Goal: Task Accomplishment & Management: Manage account settings

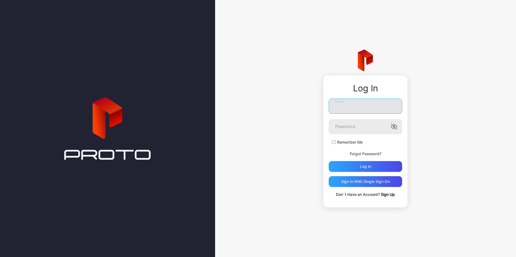
click at [352, 107] on input "Email" at bounding box center [365, 106] width 73 height 15
type input "*"
type input "**********"
click at [329, 161] on button "Log in" at bounding box center [365, 166] width 73 height 11
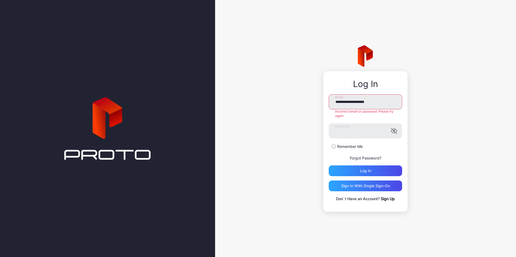
click at [361, 159] on link "Forgot Password?" at bounding box center [366, 158] width 32 height 5
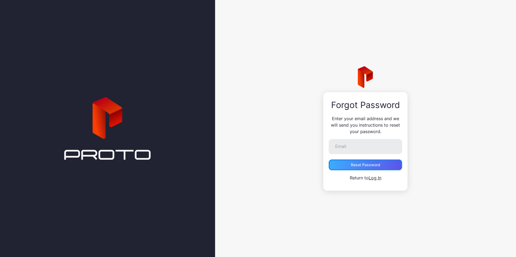
click at [368, 167] on div "Reset Password" at bounding box center [365, 165] width 29 height 4
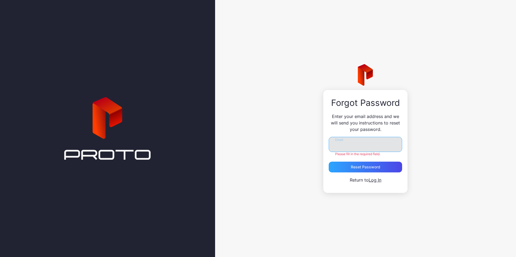
click at [379, 145] on input "Email" at bounding box center [365, 144] width 73 height 15
click at [364, 144] on input "**********" at bounding box center [365, 144] width 73 height 15
type input "**********"
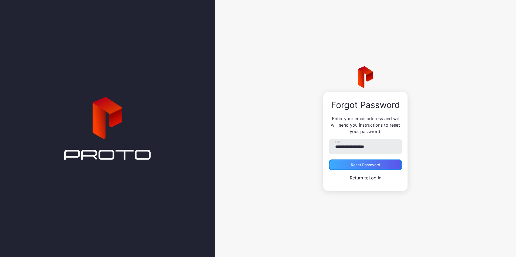
click at [375, 165] on div "Reset Password" at bounding box center [365, 165] width 29 height 4
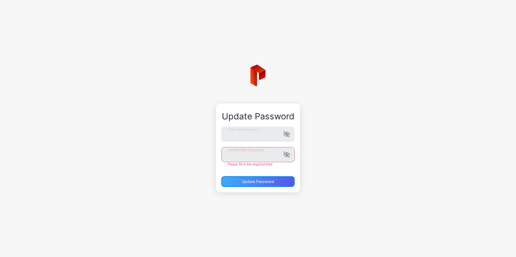
click at [270, 180] on div "Update Password" at bounding box center [258, 182] width 32 height 4
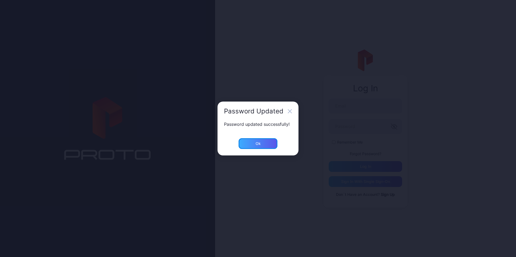
click at [266, 142] on div "Ok" at bounding box center [257, 143] width 39 height 11
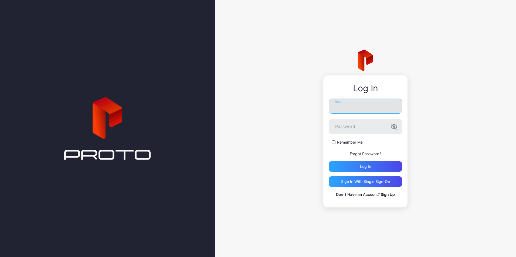
click at [365, 109] on input "Email" at bounding box center [365, 106] width 73 height 15
type input "*"
type input "**********"
click at [363, 171] on div "Log in" at bounding box center [365, 166] width 73 height 11
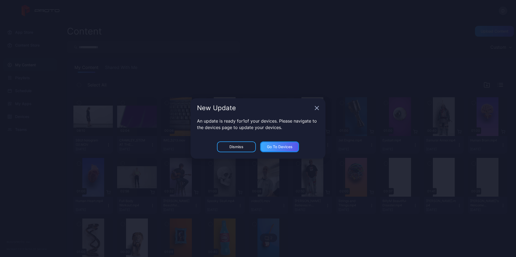
click at [291, 145] on div "Go to devices" at bounding box center [280, 147] width 26 height 4
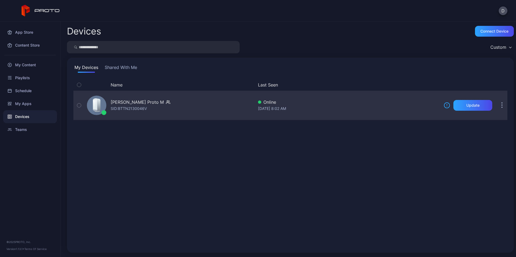
click at [80, 105] on icon "button" at bounding box center [79, 106] width 4 height 6
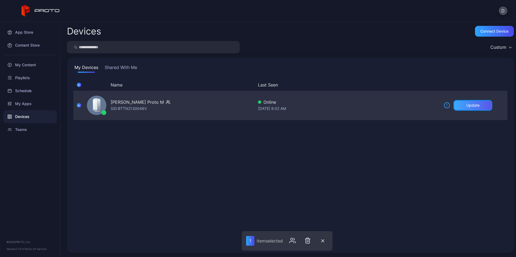
click at [455, 105] on div "Update" at bounding box center [472, 105] width 39 height 11
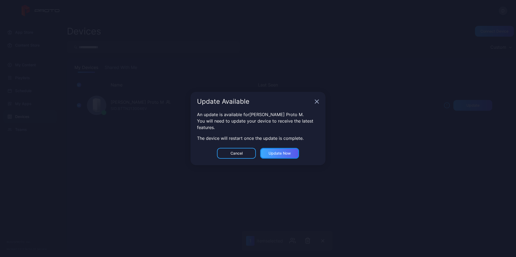
click at [292, 153] on div "Update now" at bounding box center [279, 153] width 39 height 11
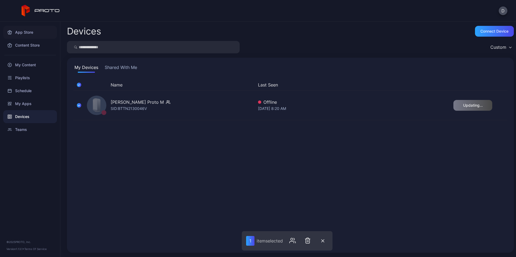
click at [26, 35] on div "App Store" at bounding box center [30, 32] width 54 height 13
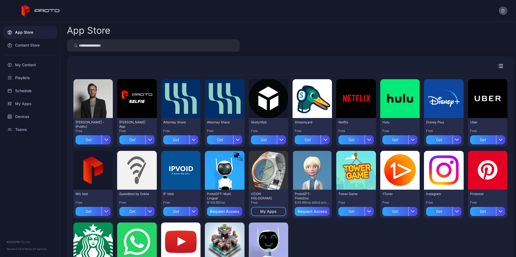
scroll to position [48, 0]
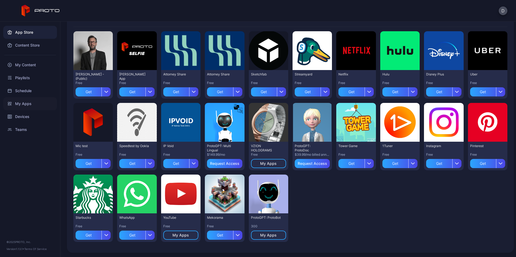
click at [26, 105] on div "My Apps" at bounding box center [30, 103] width 54 height 13
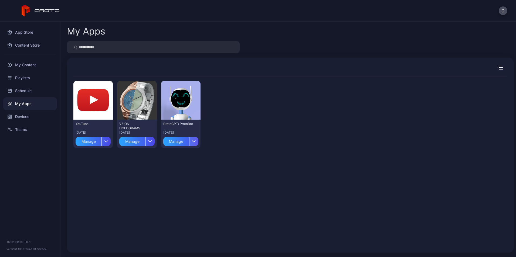
click at [192, 142] on icon "button" at bounding box center [194, 141] width 4 height 2
drag, startPoint x: 178, startPoint y: 126, endPoint x: 202, endPoint y: 184, distance: 62.7
click at [206, 185] on div "Preview YouTube [DATE] Manage Preview VZION HOLOGRAMS [DATE] Manage Preview Pro…" at bounding box center [290, 162] width 434 height 170
click at [30, 91] on div "Schedule" at bounding box center [30, 90] width 54 height 13
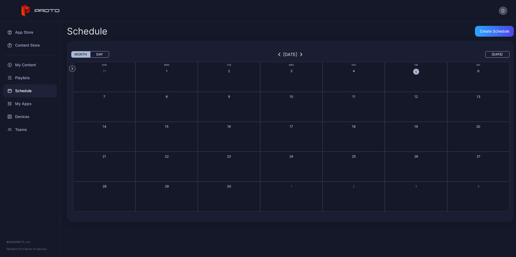
click at [27, 79] on div "Playlists" at bounding box center [30, 77] width 54 height 13
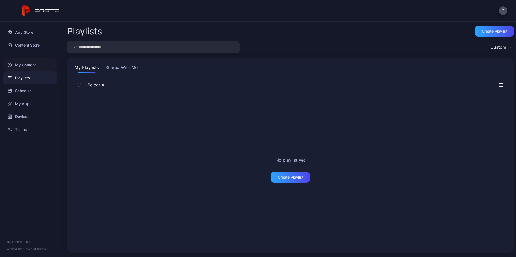
click at [25, 67] on div "My Content" at bounding box center [30, 65] width 54 height 13
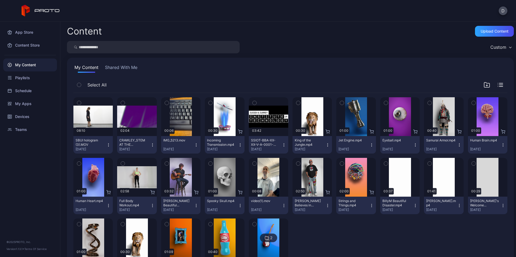
scroll to position [33, 0]
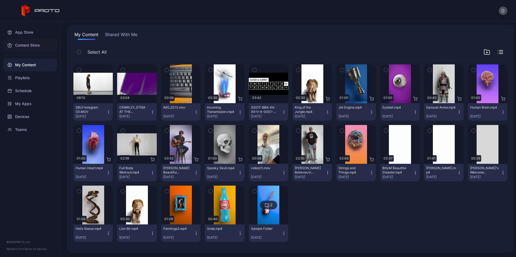
click at [28, 45] on div "Content Store" at bounding box center [30, 45] width 54 height 13
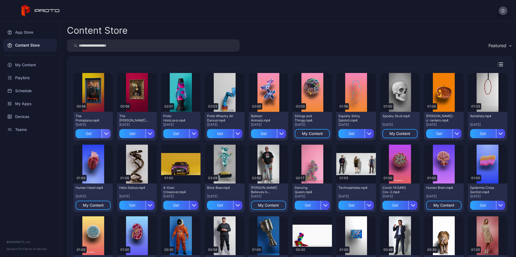
click at [104, 134] on icon "button" at bounding box center [106, 134] width 4 height 4
click at [82, 147] on button "Get" at bounding box center [93, 149] width 46 height 17
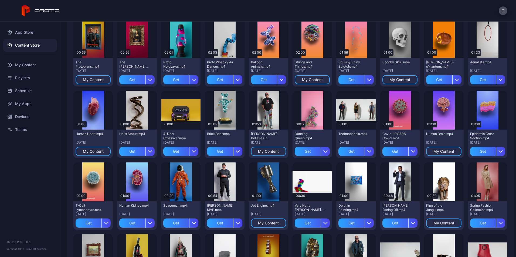
click at [180, 113] on div "Preview" at bounding box center [180, 110] width 17 height 9
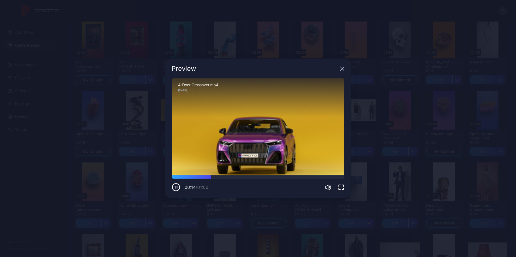
click at [343, 69] on icon "button" at bounding box center [342, 69] width 4 height 4
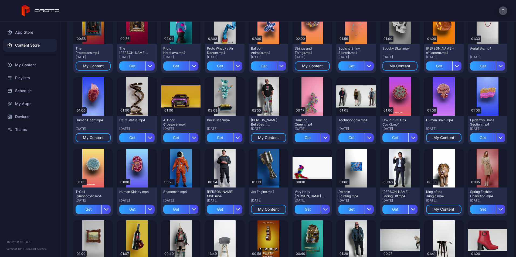
scroll to position [0, 0]
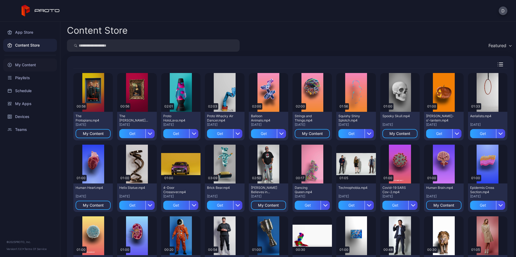
click at [19, 65] on div "My Content" at bounding box center [30, 65] width 54 height 13
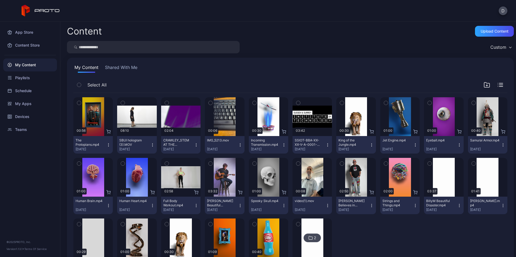
scroll to position [33, 0]
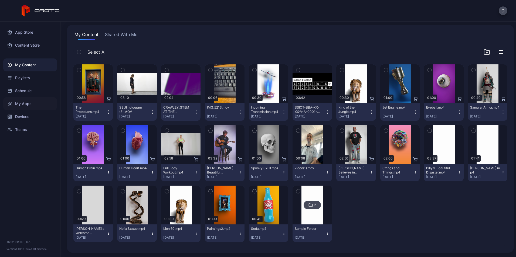
click at [19, 104] on div "My Apps" at bounding box center [30, 103] width 54 height 13
